Goal: Transaction & Acquisition: Purchase product/service

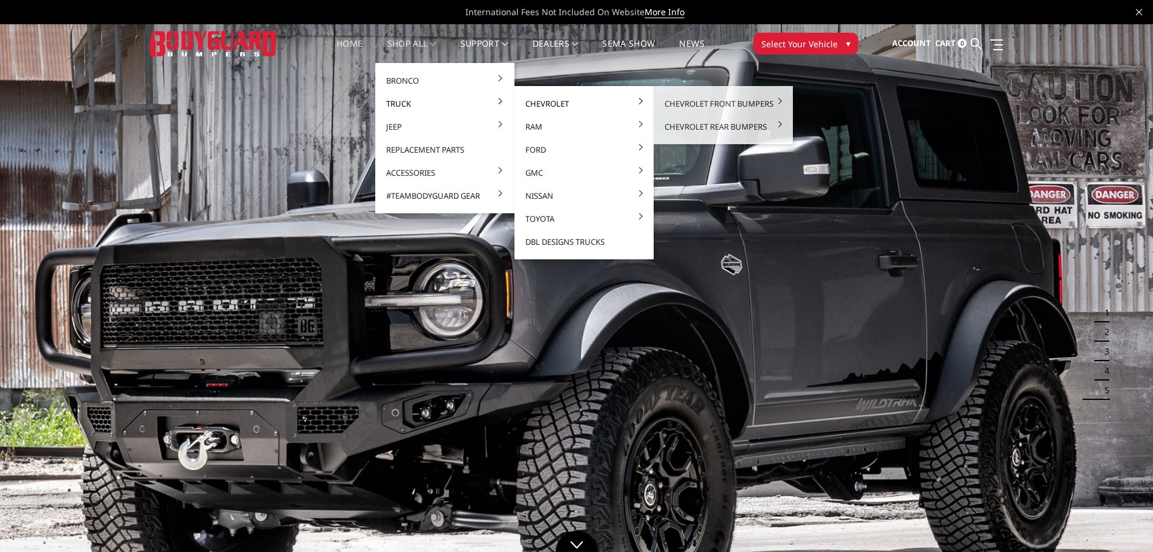
click at [544, 104] on link "Chevrolet" at bounding box center [585, 103] width 130 height 23
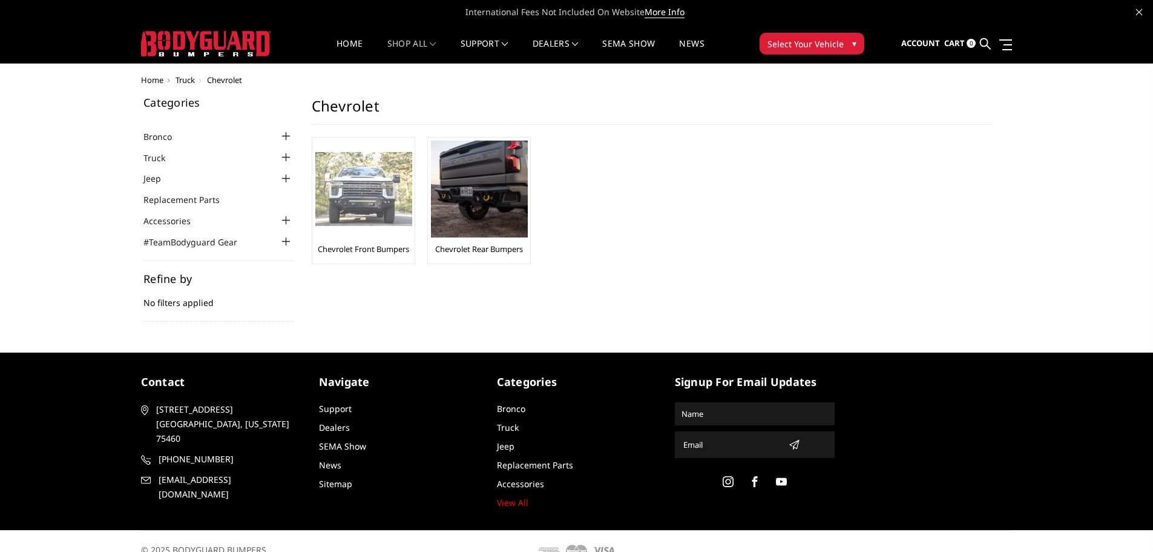
click at [369, 222] on img at bounding box center [363, 189] width 97 height 74
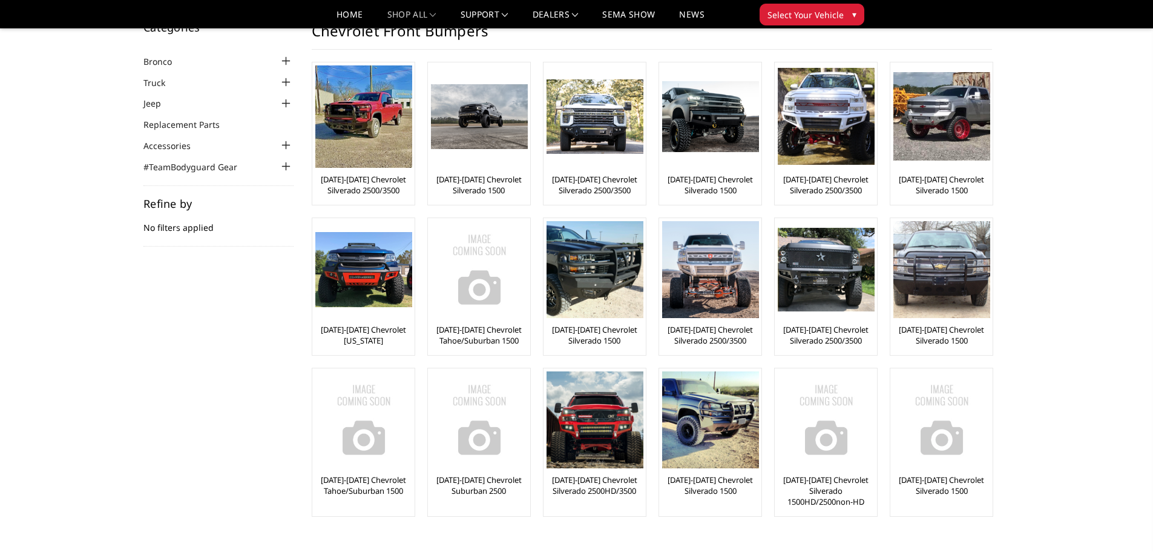
scroll to position [61, 0]
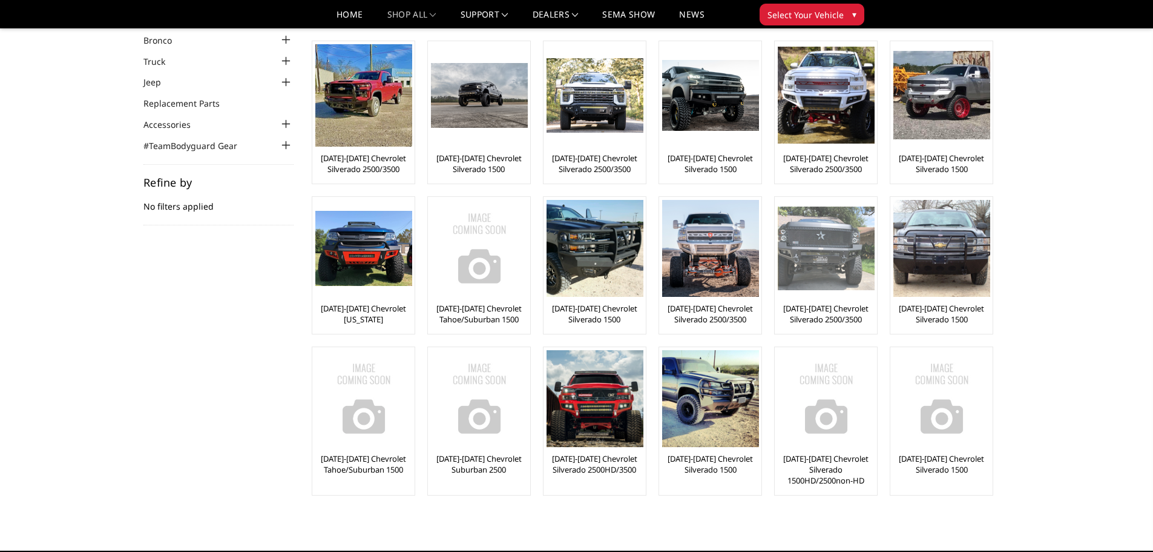
click at [817, 268] on img at bounding box center [826, 248] width 97 height 84
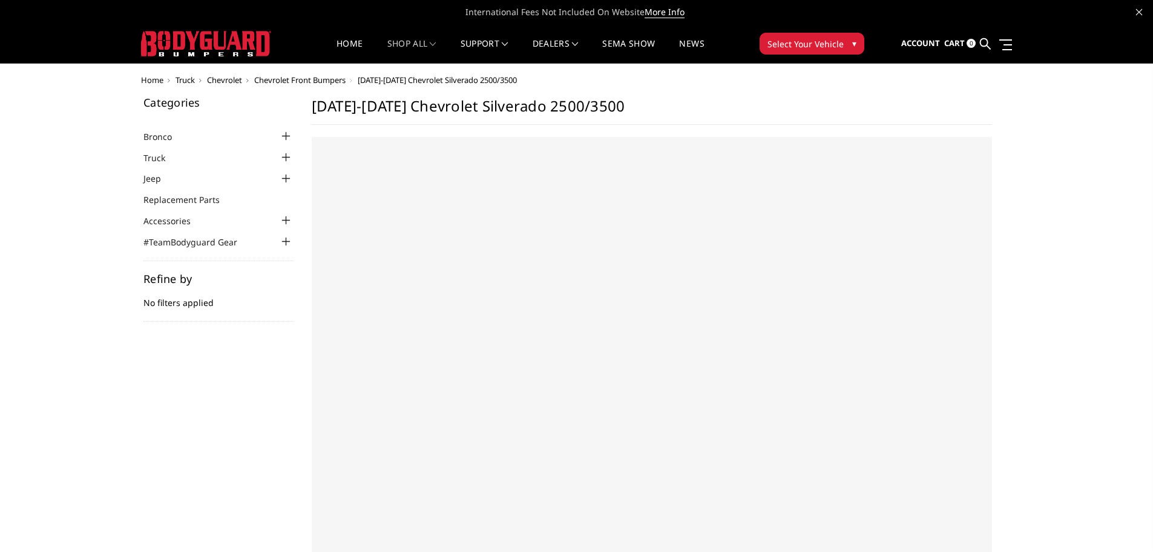
select select "US"
